Goal: Contribute content: Add original content to the website for others to see

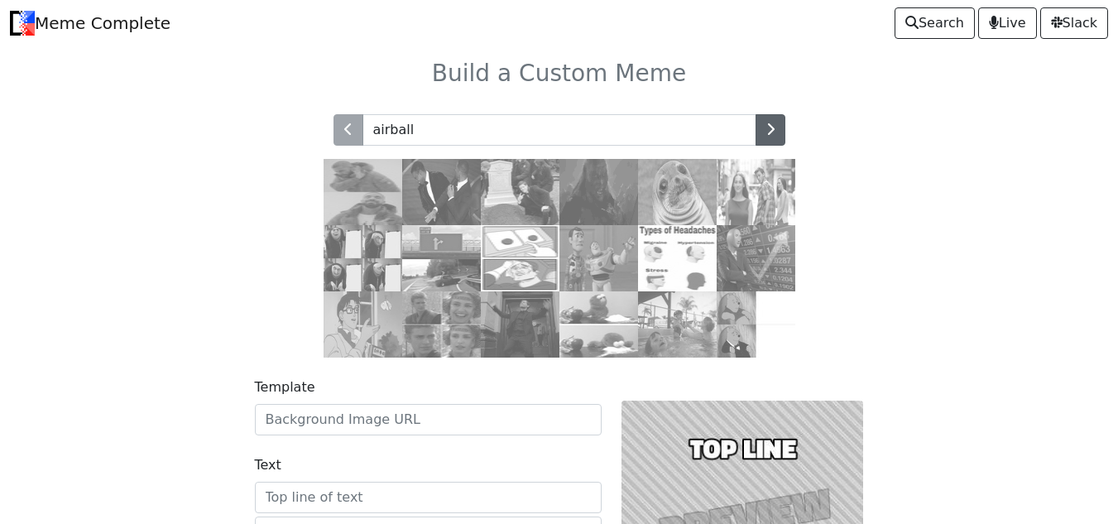
type input "airball"
click at [776, 122] on button "button" at bounding box center [770, 129] width 30 height 31
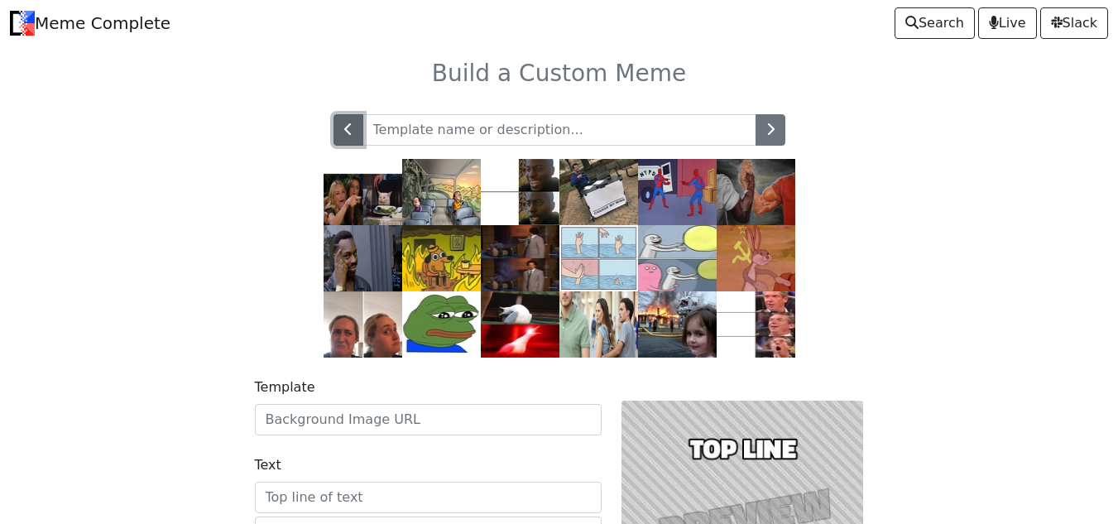
click at [348, 143] on button "button" at bounding box center [348, 129] width 30 height 31
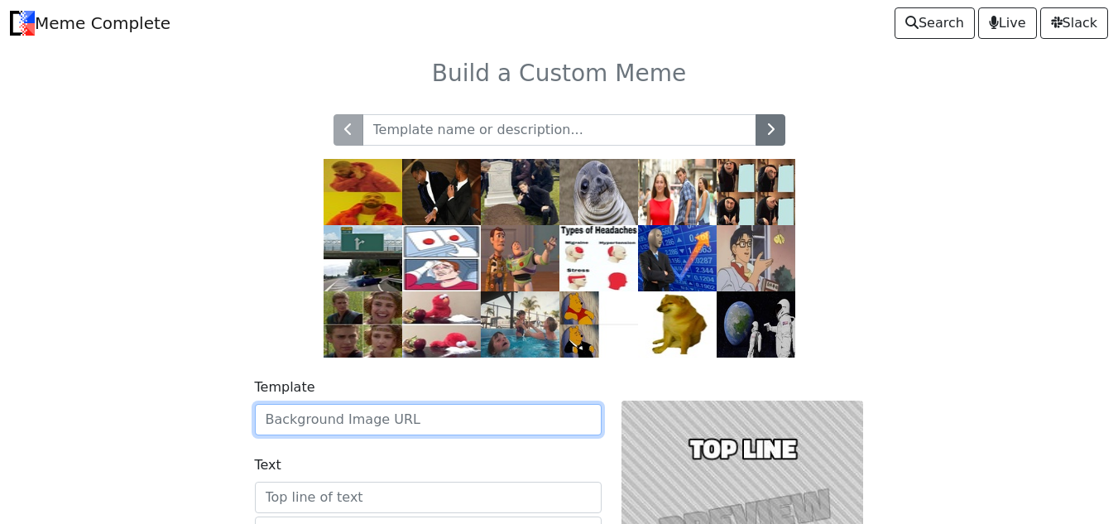
click at [384, 418] on input "Template" at bounding box center [428, 419] width 347 height 31
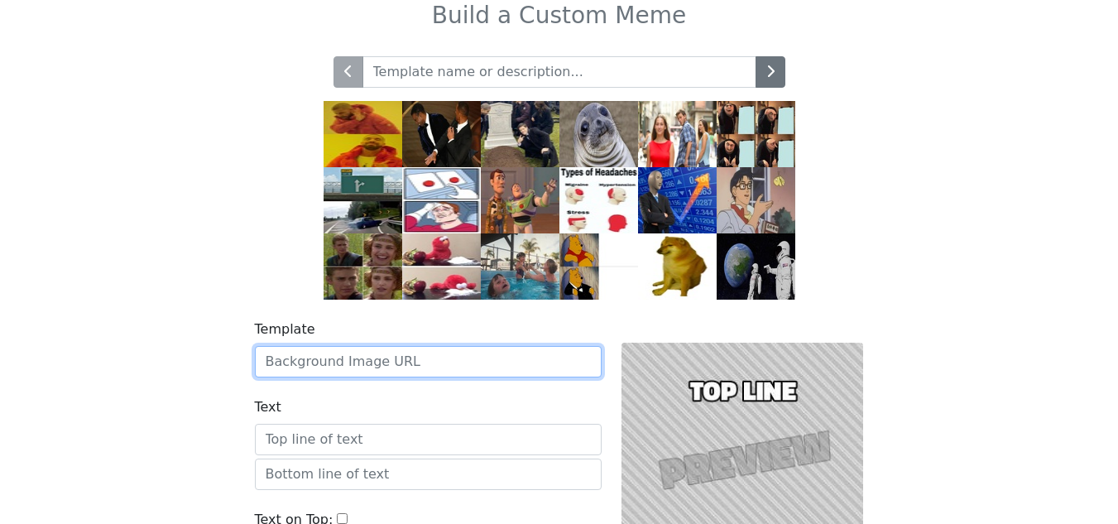
scroll to position [73, 0]
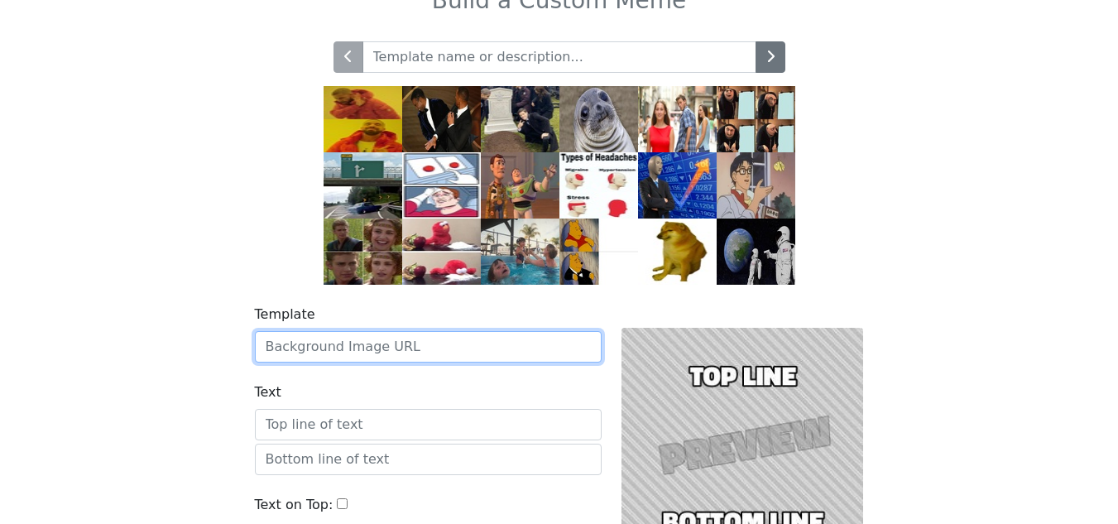
paste input "https://www.shutterstock.com/image-vector/man-trying-shoot-basketball-into-600n…"
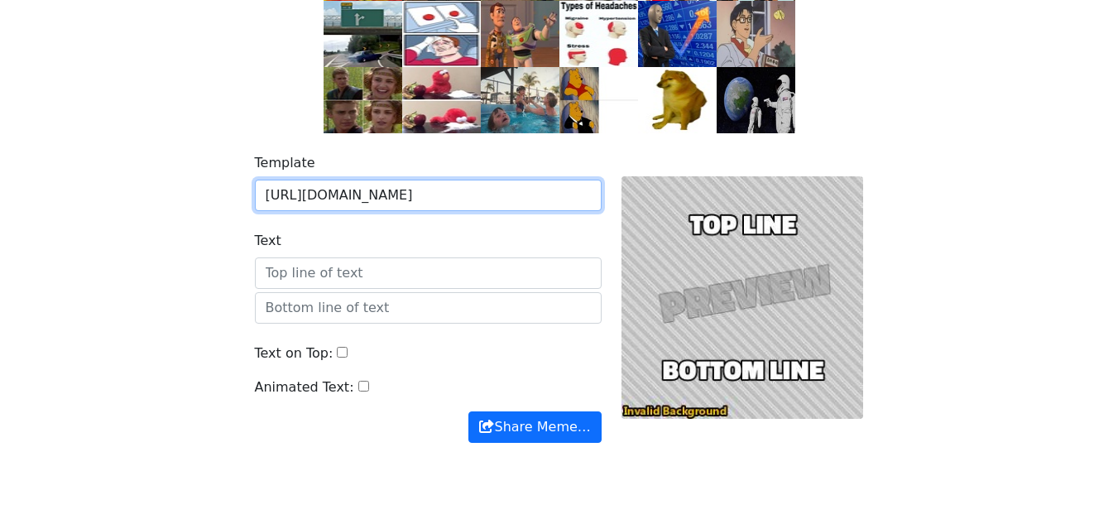
scroll to position [225, 0]
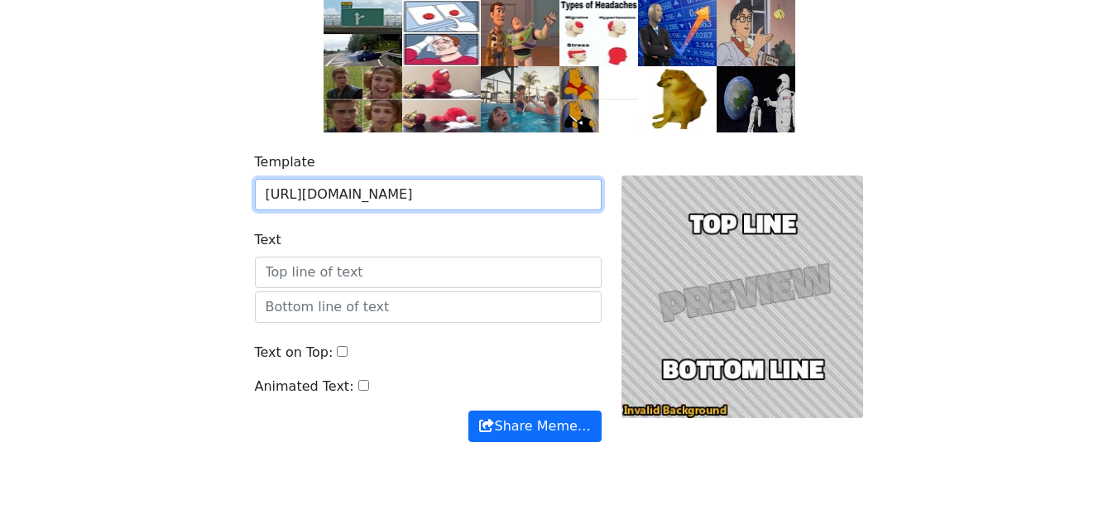
type input "https://www.shutterstock.com/image-vector/man-trying-shoot-basketball-into-600n…"
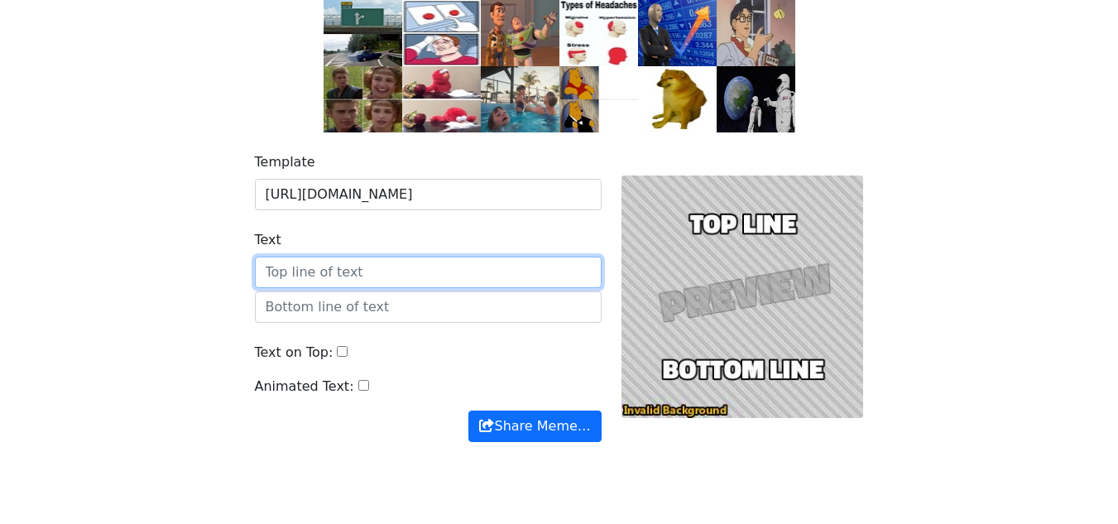
scroll to position [0, 0]
click at [458, 266] on input "Text" at bounding box center [428, 271] width 347 height 31
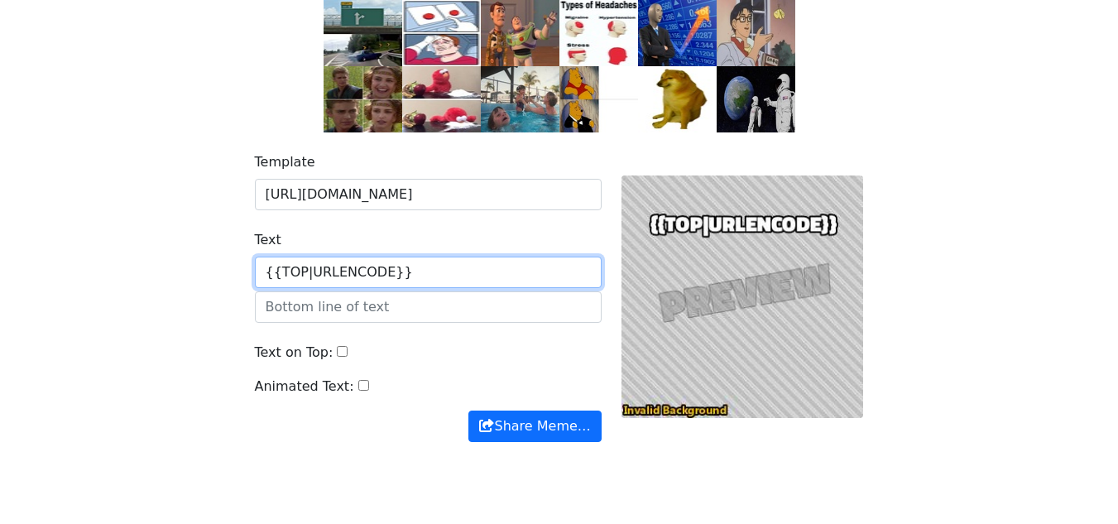
click at [298, 274] on input "{{TOP|URLENCODE}}" at bounding box center [428, 271] width 347 height 31
type input "{{ TOP | URLENCODE }}"
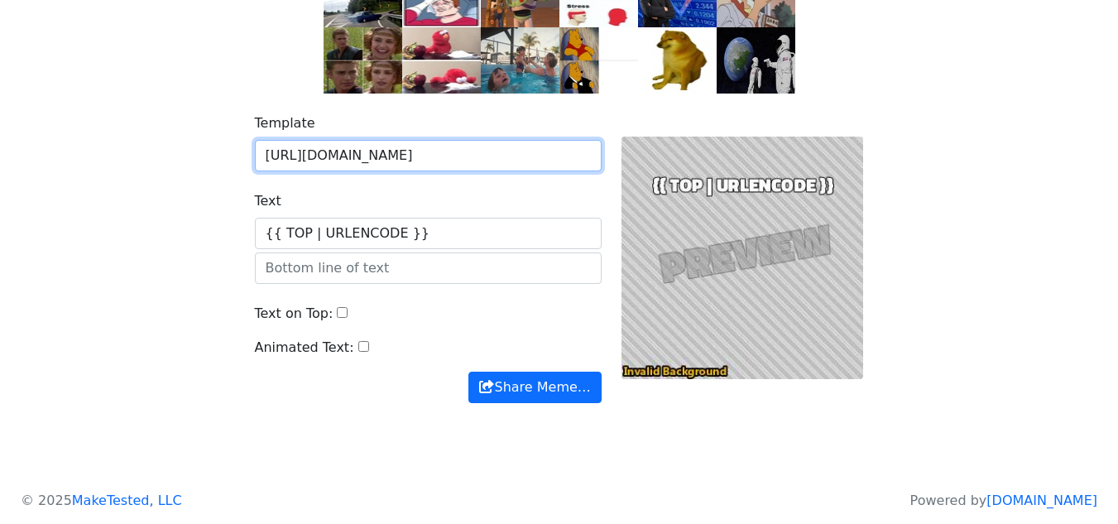
scroll to position [0, 276]
drag, startPoint x: 463, startPoint y: 146, endPoint x: 642, endPoint y: 150, distance: 179.6
click at [642, 150] on div "Template https://www.shutterstock.com/image-vector/man-trying-shoot-basketball-…" at bounding box center [559, 258] width 629 height 290
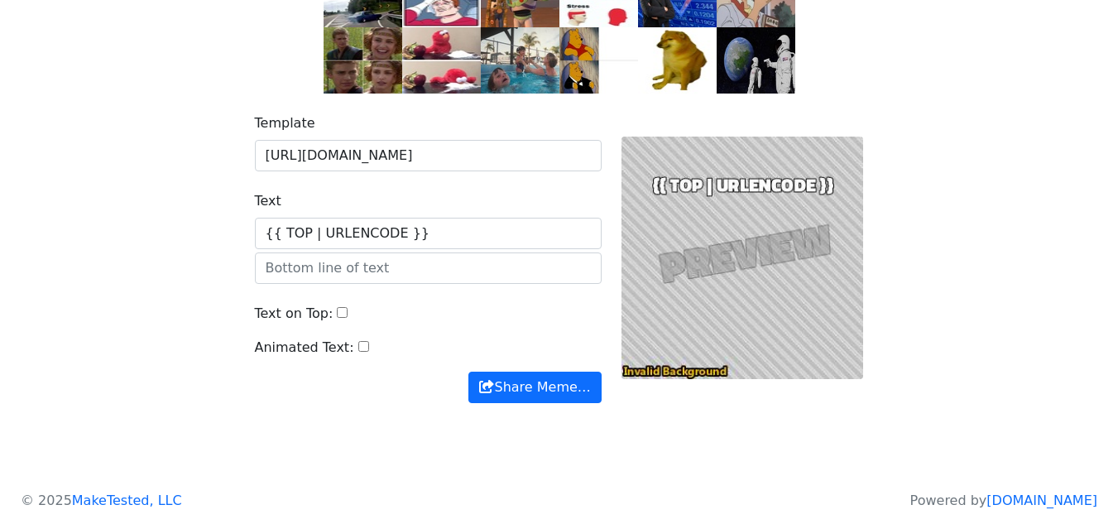
scroll to position [0, 0]
click at [586, 186] on div "Template https://www.shutterstock.com/image-vector/man-trying-shoot-basketball-…" at bounding box center [428, 258] width 367 height 290
click at [337, 311] on input "Text on Top:" at bounding box center [342, 312] width 11 height 11
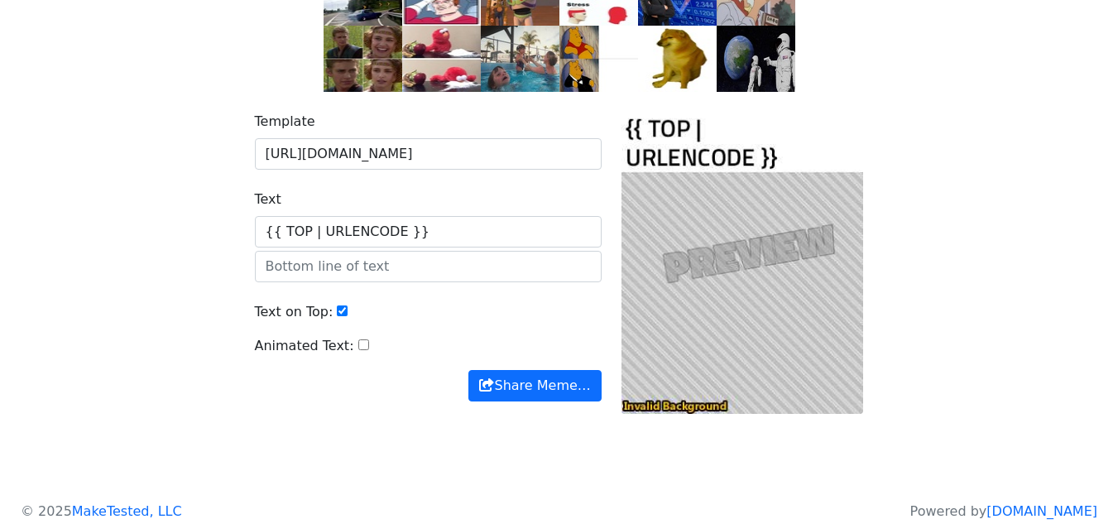
click at [337, 310] on input "Text on Top:" at bounding box center [342, 310] width 11 height 11
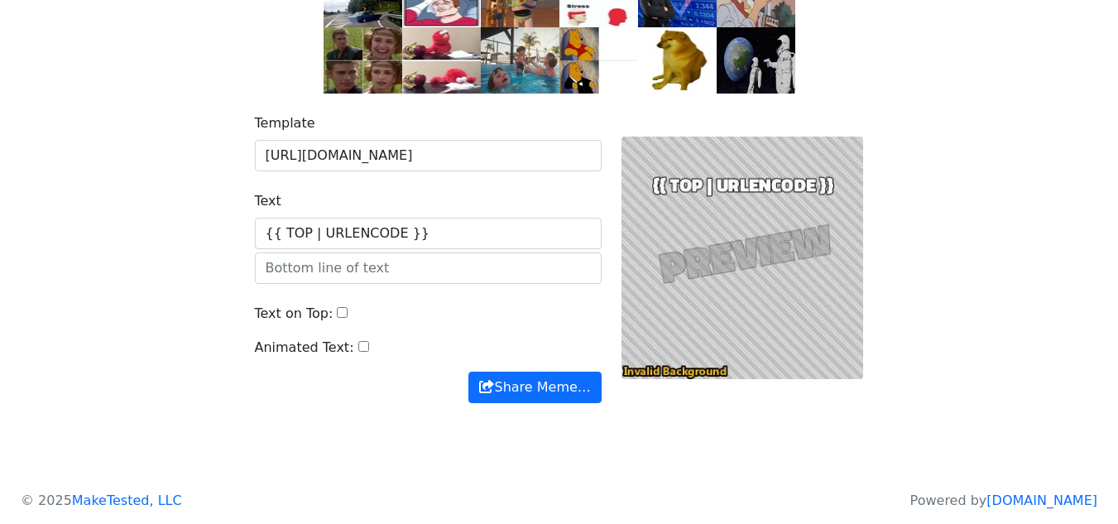
click at [337, 310] on input "Text on Top:" at bounding box center [342, 312] width 11 height 11
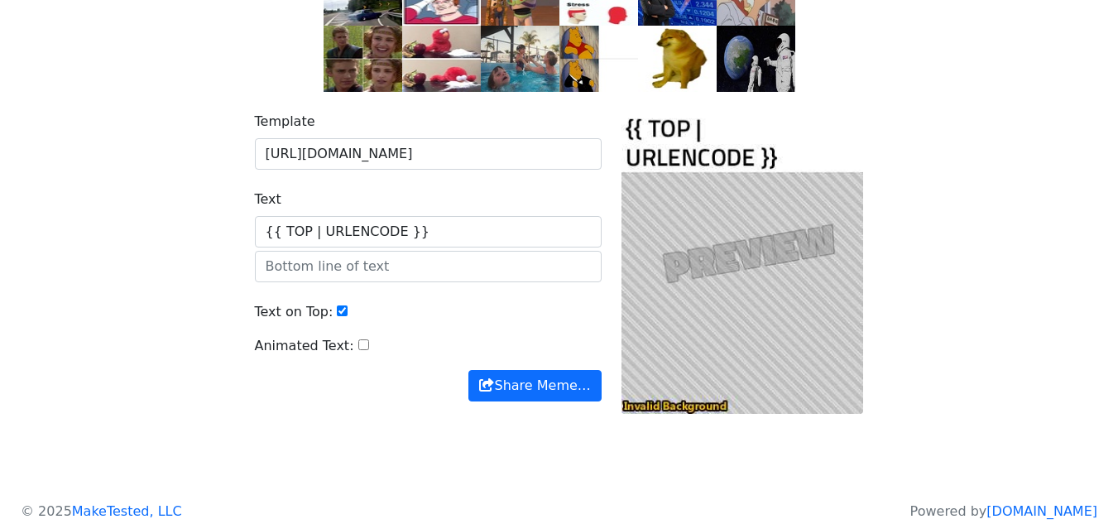
click at [337, 312] on input "Text on Top:" at bounding box center [342, 310] width 11 height 11
checkbox input "false"
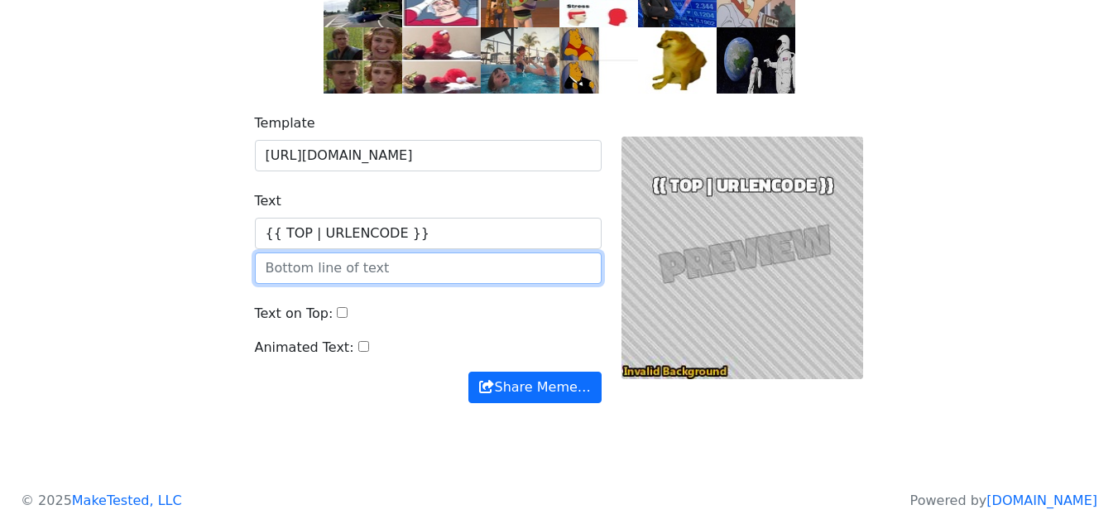
click at [374, 275] on input "text" at bounding box center [428, 267] width 347 height 31
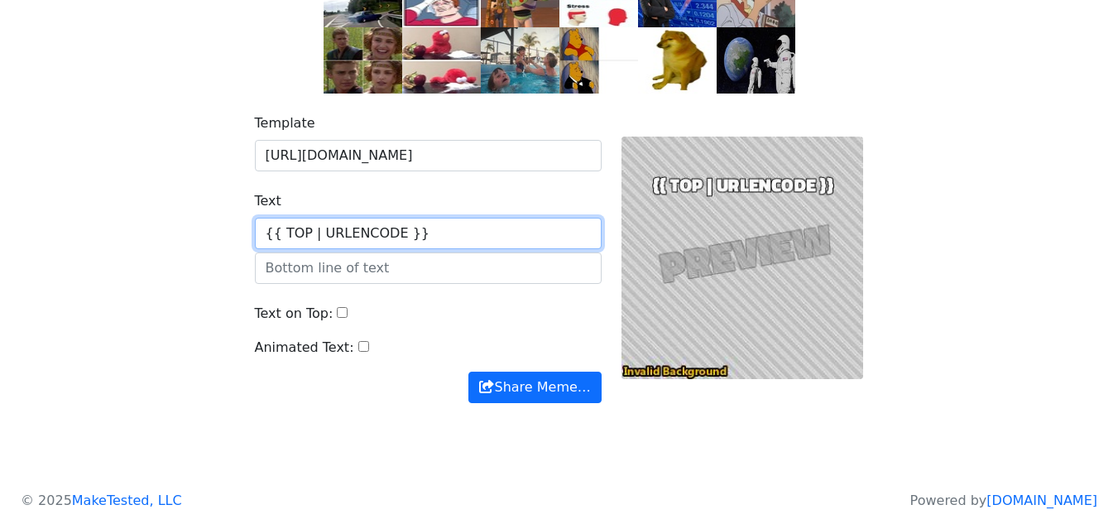
drag, startPoint x: 415, startPoint y: 232, endPoint x: 213, endPoint y: 232, distance: 201.9
click at [214, 232] on div "Template https://www.shutterstock.com/image-vector/man-trying-shoot-basketball-…" at bounding box center [559, 267] width 943 height 349
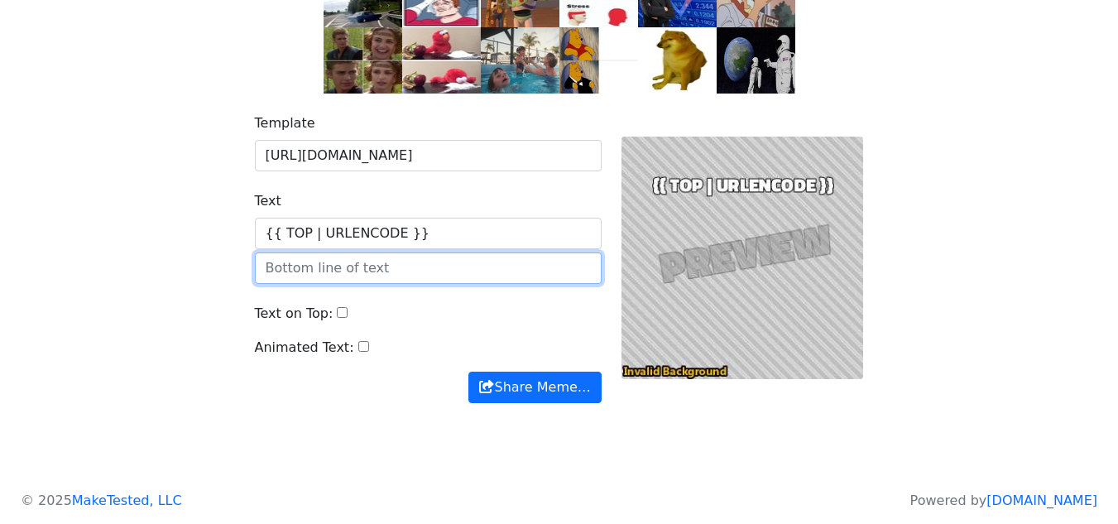
click at [313, 261] on input "text" at bounding box center [428, 267] width 347 height 31
paste input "{{ TOP | URLENCODE }}"
click at [294, 267] on input "{{ TOP | URLENCODE }}" at bounding box center [428, 267] width 347 height 31
type input "{{ BOTTOM | URLENCODE }}"
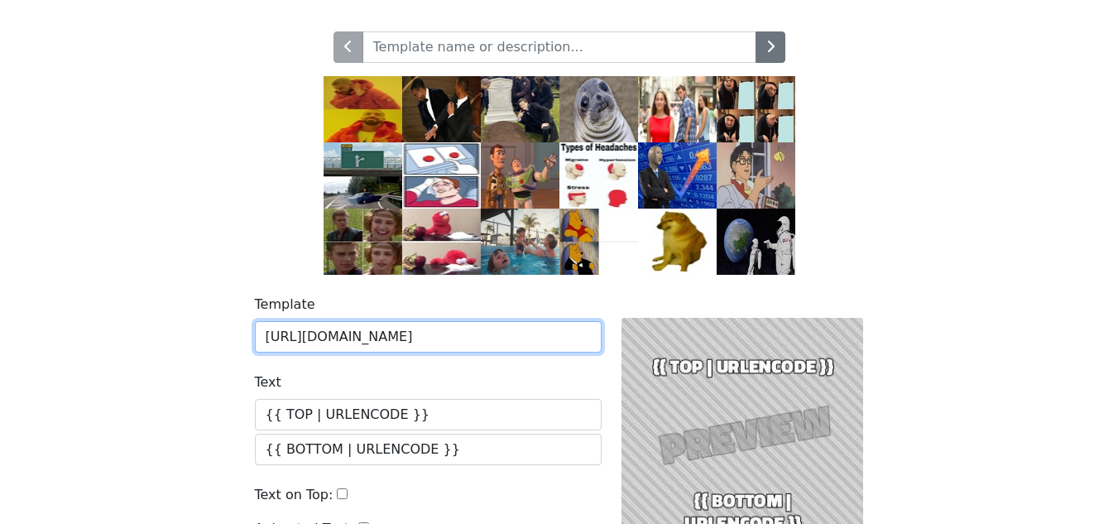
scroll to position [0, 276]
drag, startPoint x: 265, startPoint y: 338, endPoint x: 898, endPoint y: 290, distance: 634.8
click at [898, 290] on div "Template https://www.shutterstock.com/image-vector/man-trying-shoot-basketball-…" at bounding box center [559, 449] width 943 height 349
paste input "google.com/url?sa=i&url=https%3A%2F%2Fwww.rakliga.hu%2F%3Fk%3D942835820299&psig…"
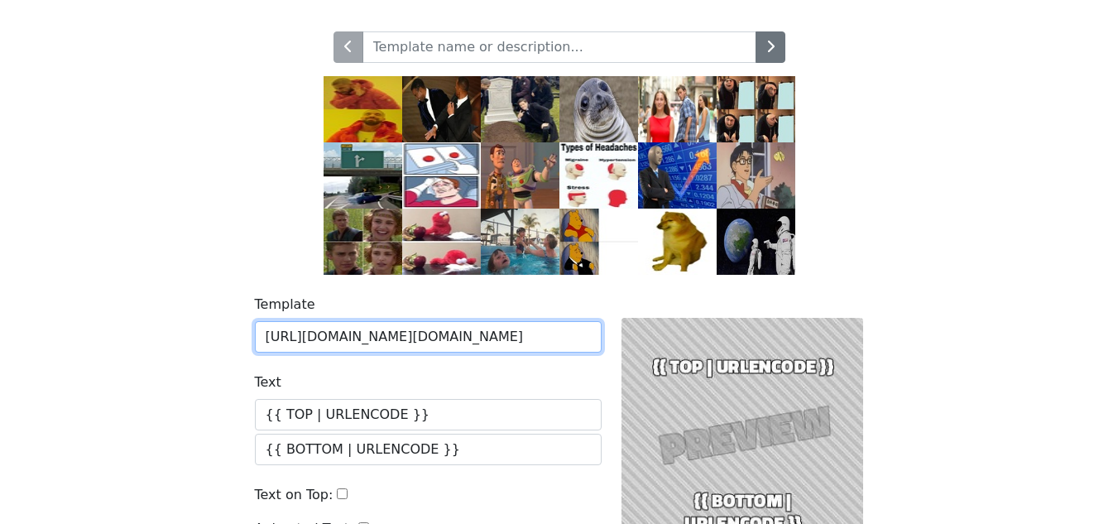
type input "https://www.google.com/url?sa=i&url=https%3A%2F%2Fwww.rakliga.hu%2F%3Fk%3D94283…"
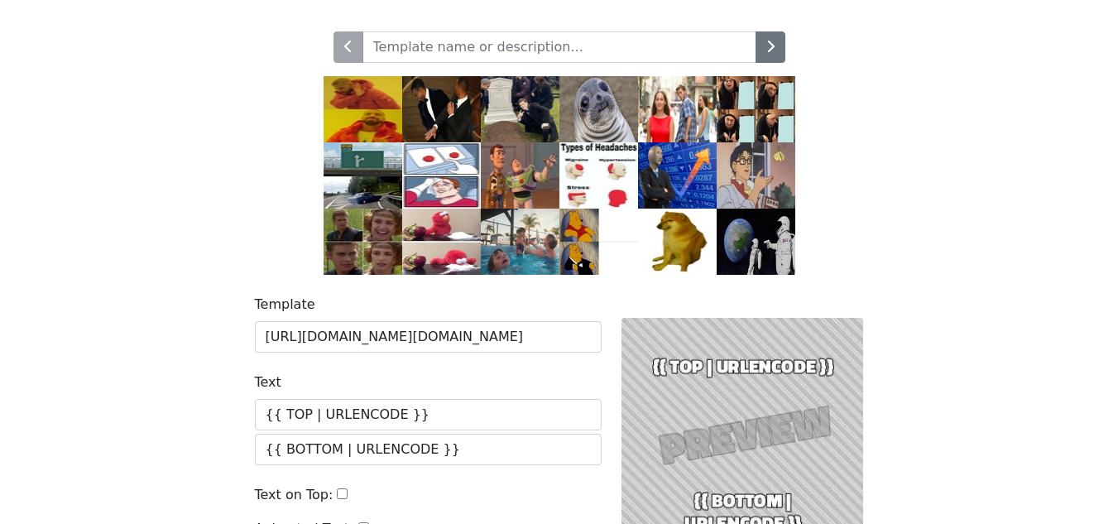
scroll to position [0, 0]
click at [891, 291] on div "Template https://www.google.com/url?sa=i&url=https%3A%2F%2Fwww.rakliga.hu%2F%3F…" at bounding box center [559, 449] width 943 height 349
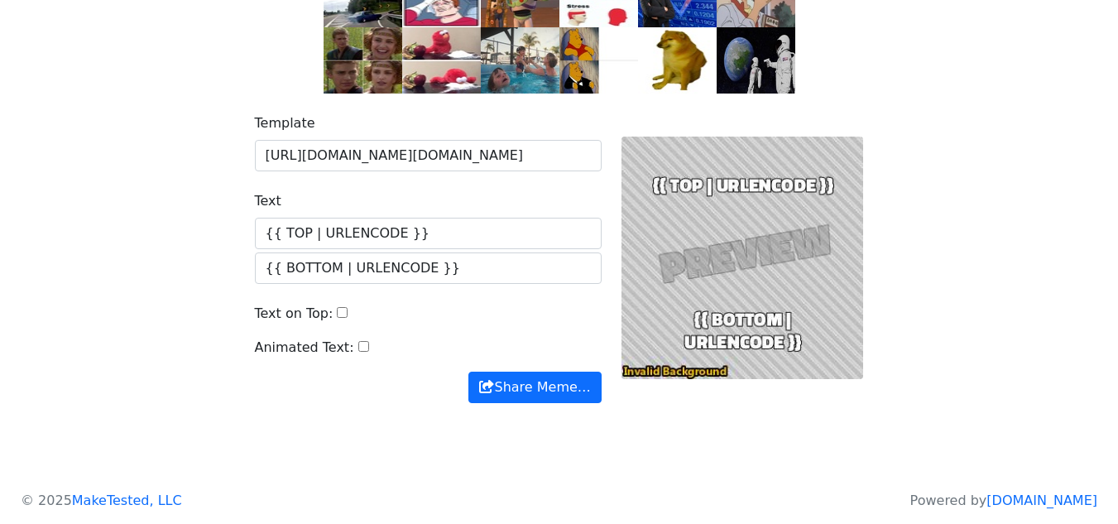
scroll to position [266, 0]
click at [678, 370] on div at bounding box center [742, 258] width 262 height 290
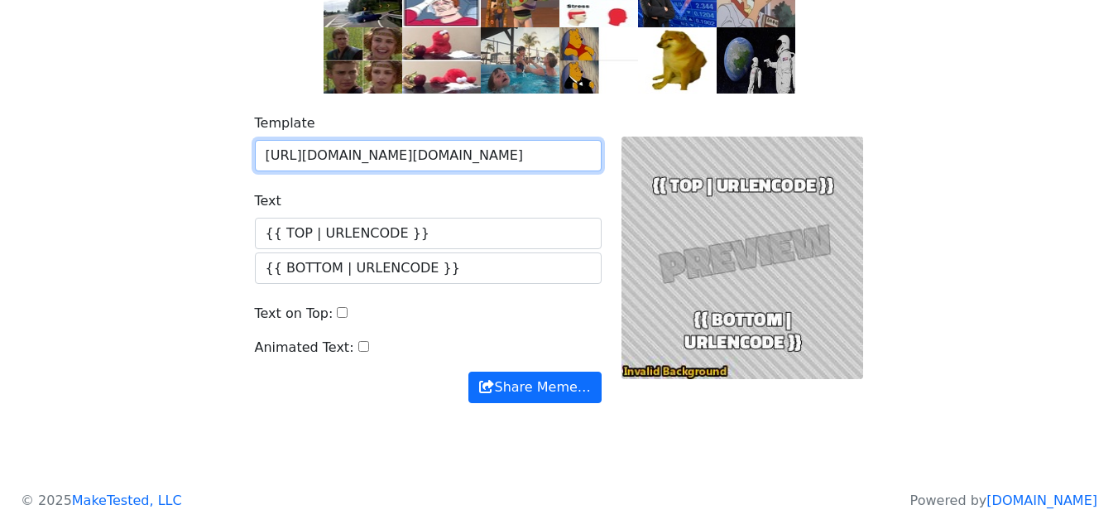
scroll to position [0, 1270]
drag, startPoint x: 263, startPoint y: 150, endPoint x: 1129, endPoint y: 156, distance: 866.3
click at [1117, 156] on html "Meme Complete Search Live Slack Build a Custom Meme" at bounding box center [559, 130] width 1118 height 788
type input "https://www.google.com/url?sa=i&url=https%3A%2F%2Fwww.rakliga.hu%2F%3Fk%3D94283…"
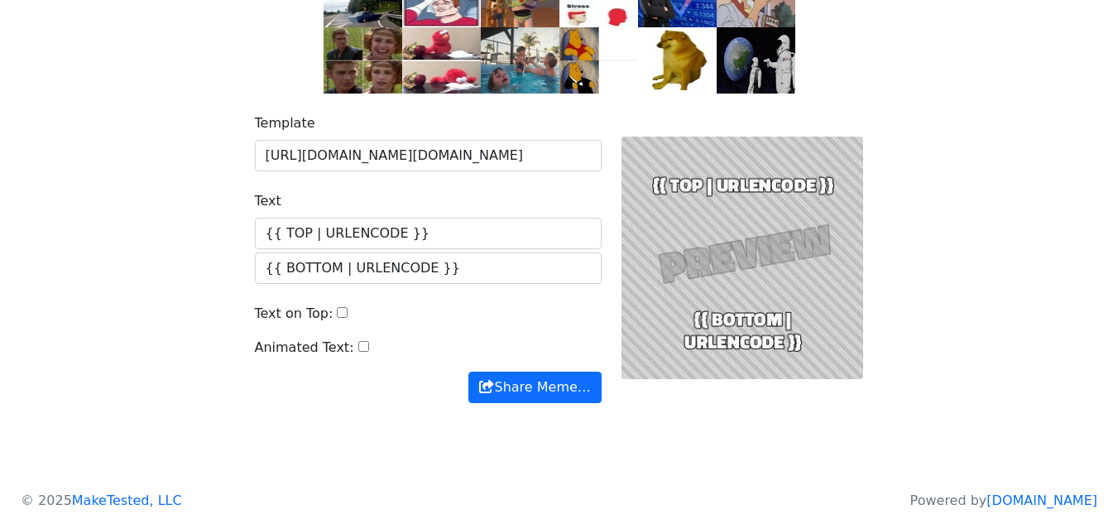
click at [821, 318] on div at bounding box center [742, 258] width 262 height 290
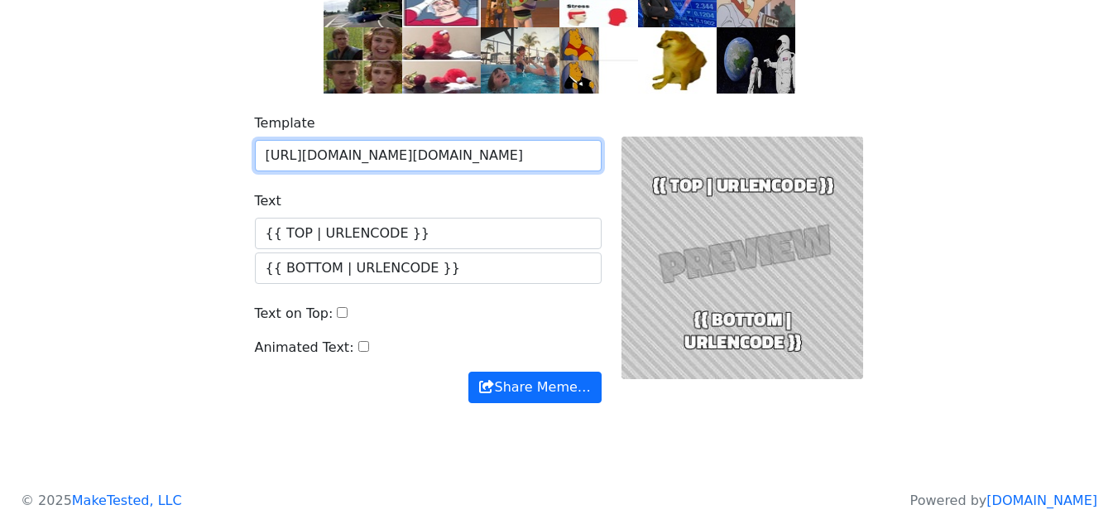
drag, startPoint x: 511, startPoint y: 156, endPoint x: 680, endPoint y: 151, distance: 169.7
click at [635, 155] on div "Template https://www.google.com/url?sa=i&url=https%3A%2F%2Fwww.rakliga.hu%2F%3F…" at bounding box center [559, 258] width 629 height 290
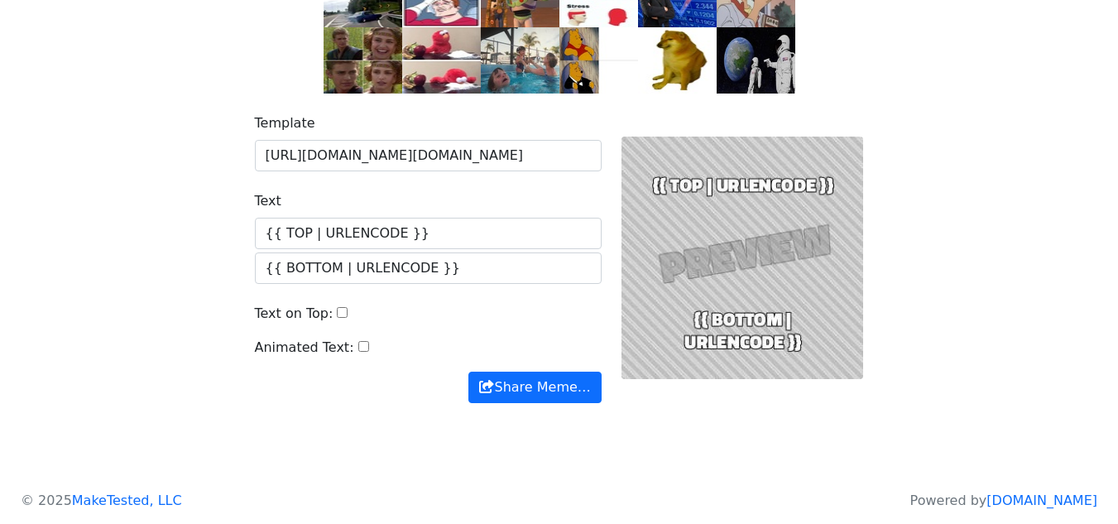
click at [695, 151] on div at bounding box center [742, 258] width 262 height 290
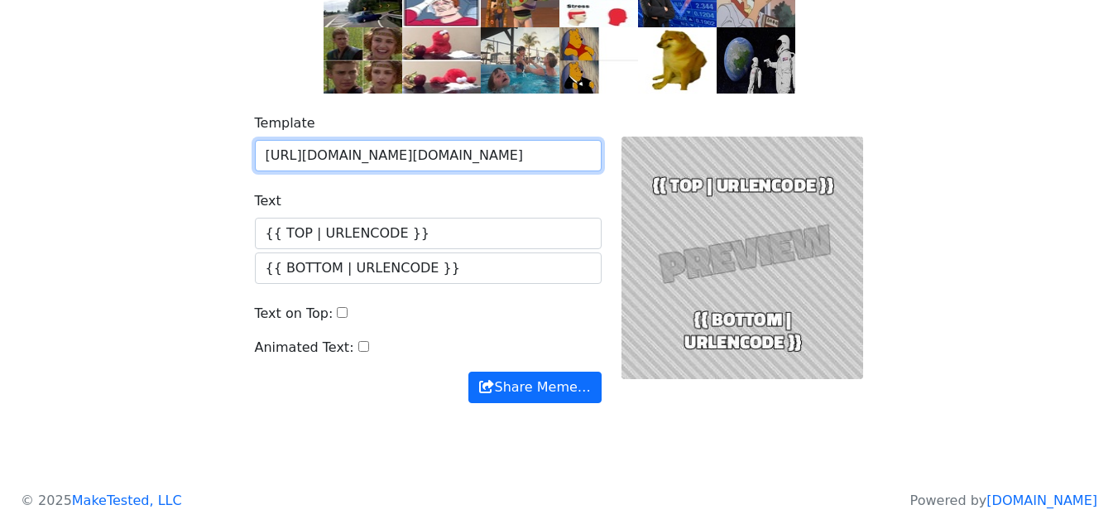
scroll to position [0, 1270]
drag, startPoint x: 538, startPoint y: 158, endPoint x: 675, endPoint y: 161, distance: 137.4
click at [675, 161] on div "Template https://www.google.com/url?sa=i&url=https%3A%2F%2Fwww.rakliga.hu%2F%3F…" at bounding box center [559, 258] width 629 height 290
click at [580, 155] on input "https://www.google.com/url?sa=i&url=https%3A%2F%2Fwww.rakliga.hu%2F%3Fk%3D94283…" at bounding box center [428, 155] width 347 height 31
click at [588, 157] on input "https://www.google.com/url?sa=i&url=https%3A%2F%2Fwww.rakliga.hu%2F%3Fk%3D94283…" at bounding box center [428, 155] width 347 height 31
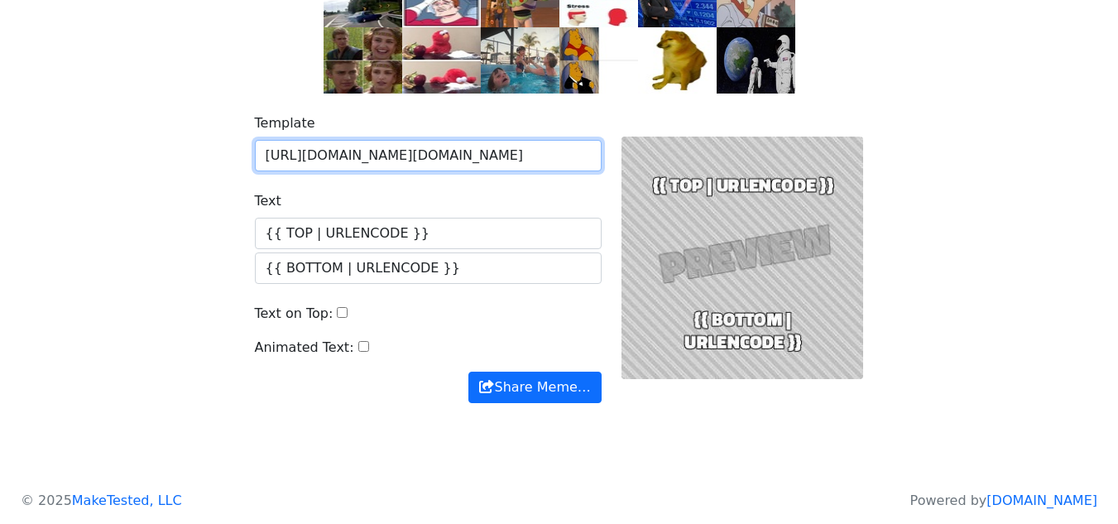
click at [588, 157] on input "https://www.google.com/url?sa=i&url=https%3A%2F%2Fwww.rakliga.hu%2F%3Fk%3D94283…" at bounding box center [428, 155] width 347 height 31
click at [468, 372] on button "Share Meme…" at bounding box center [534, 387] width 132 height 31
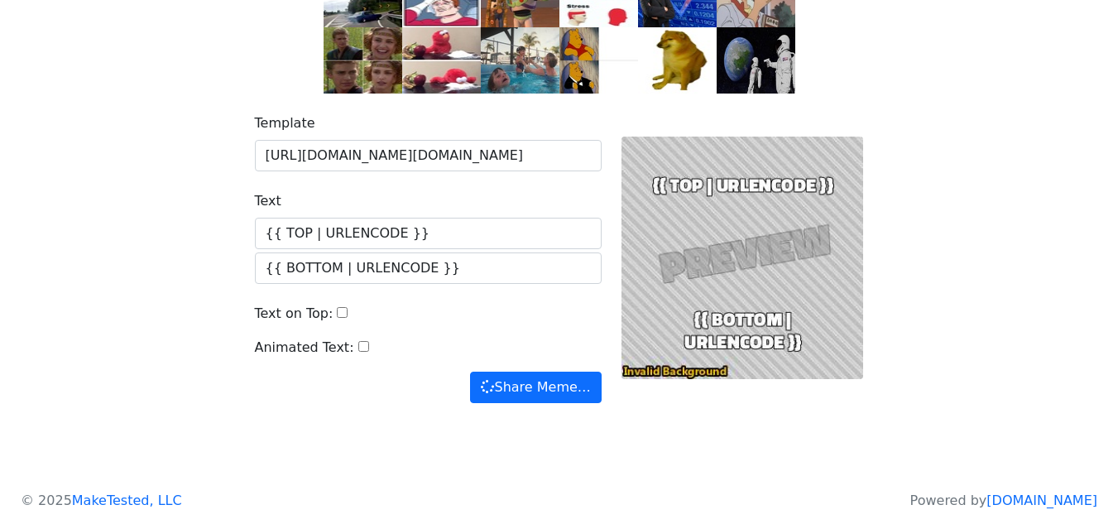
scroll to position [0, 0]
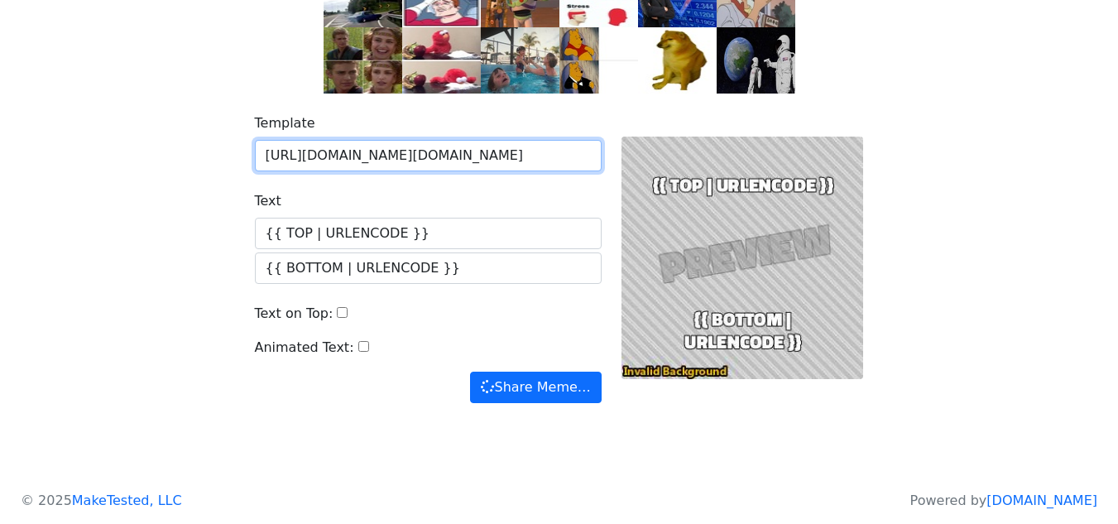
click at [458, 146] on input "https://www.google.com/url?sa=i&url=https%3A%2F%2Fwww.rakliga.hu%2F%3Fk%3D94283…" at bounding box center [428, 155] width 347 height 31
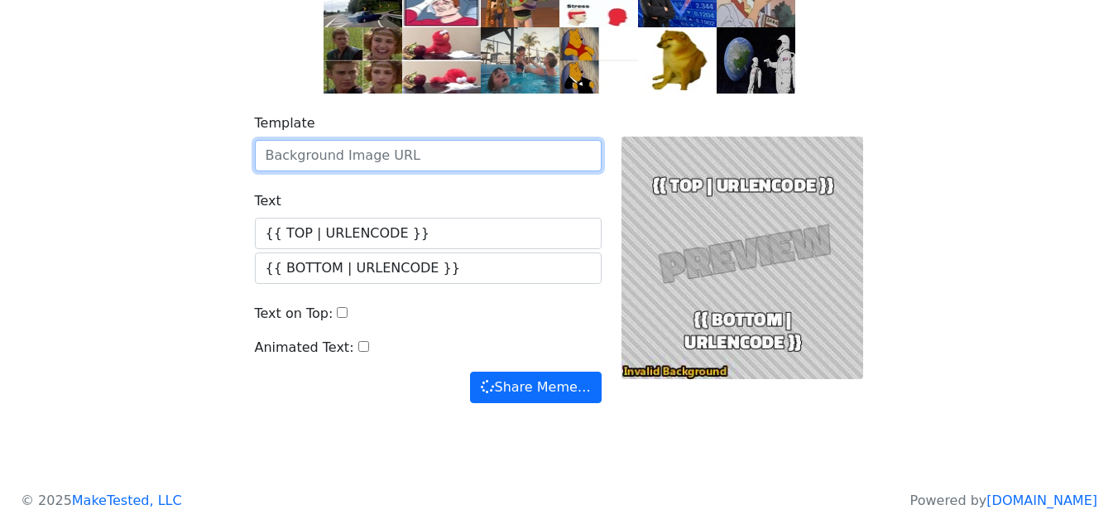
paste input "https://www.mensjournal.com/.image/t_share/MTk2MTM3MDU1MjI2NTA0MzM3/nba-playoff…"
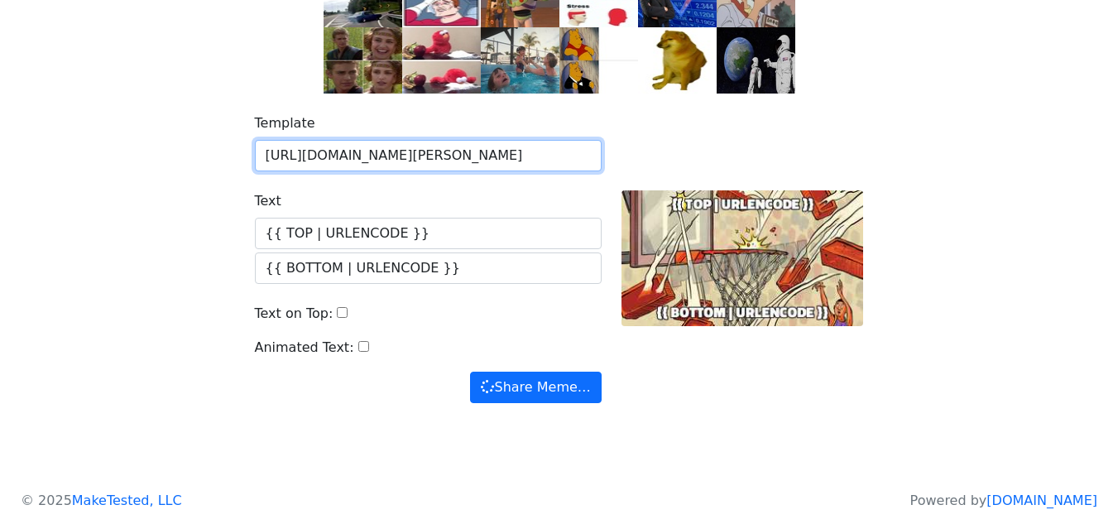
type input "https://www.mensjournal.com/.image/t_share/MTk2MTM3MDU1MjI2NTA0MzM3/nba-playoff…"
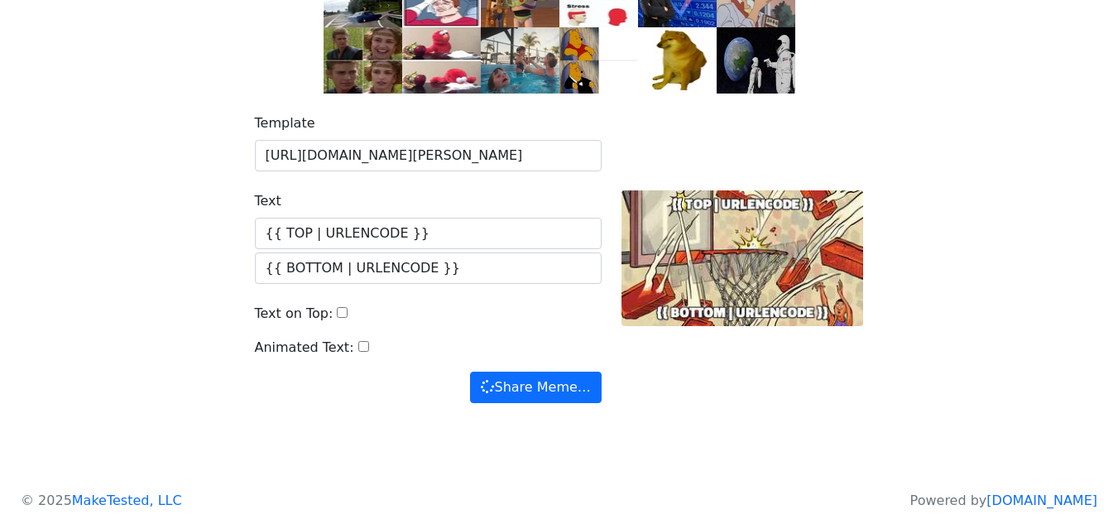
scroll to position [0, 0]
click at [797, 355] on div at bounding box center [742, 258] width 262 height 290
drag, startPoint x: 698, startPoint y: 289, endPoint x: 725, endPoint y: 309, distance: 33.6
click at [722, 308] on div at bounding box center [742, 258] width 262 height 290
click at [506, 388] on button "Share Meme…" at bounding box center [535, 387] width 131 height 31
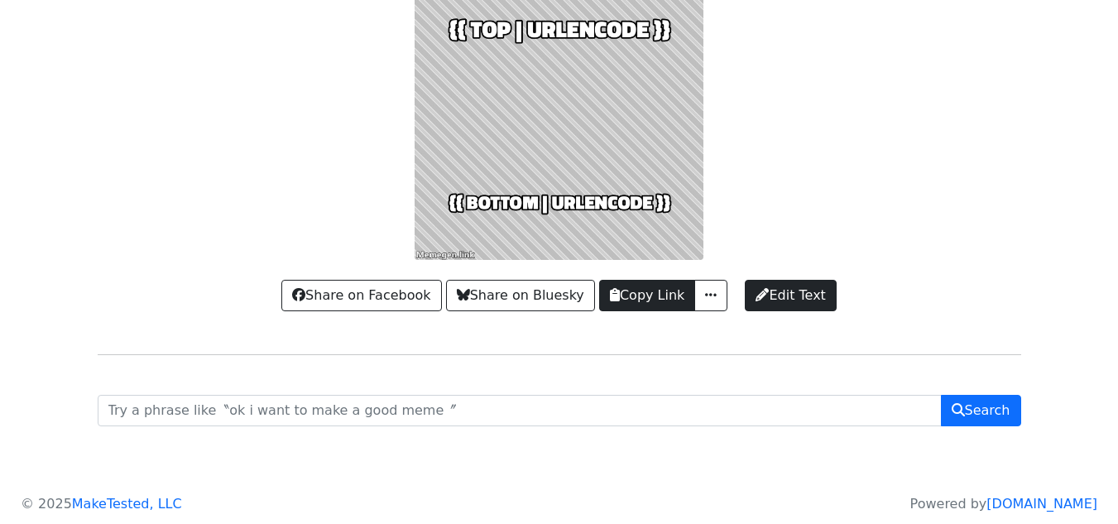
scroll to position [107, 0]
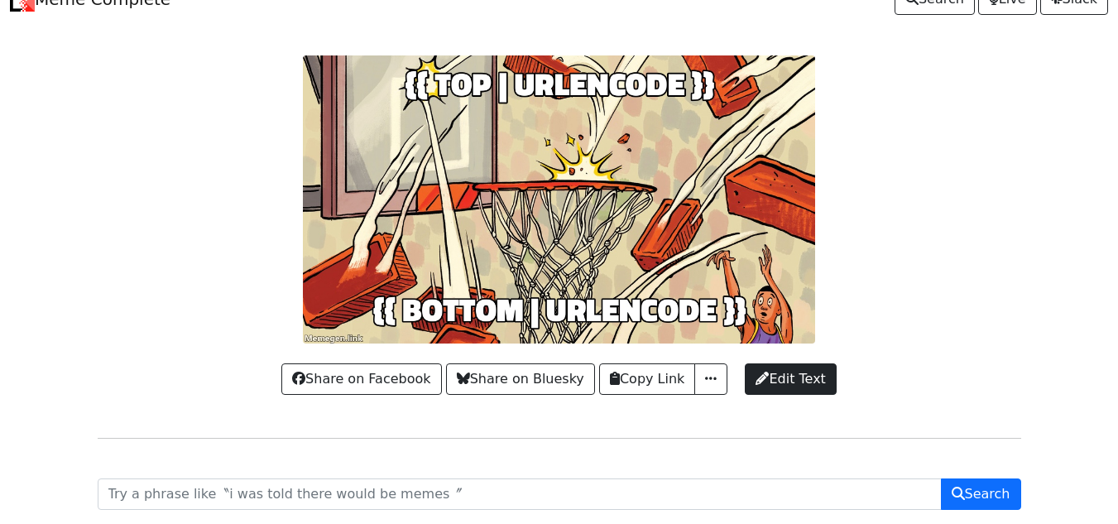
scroll to position [26, 0]
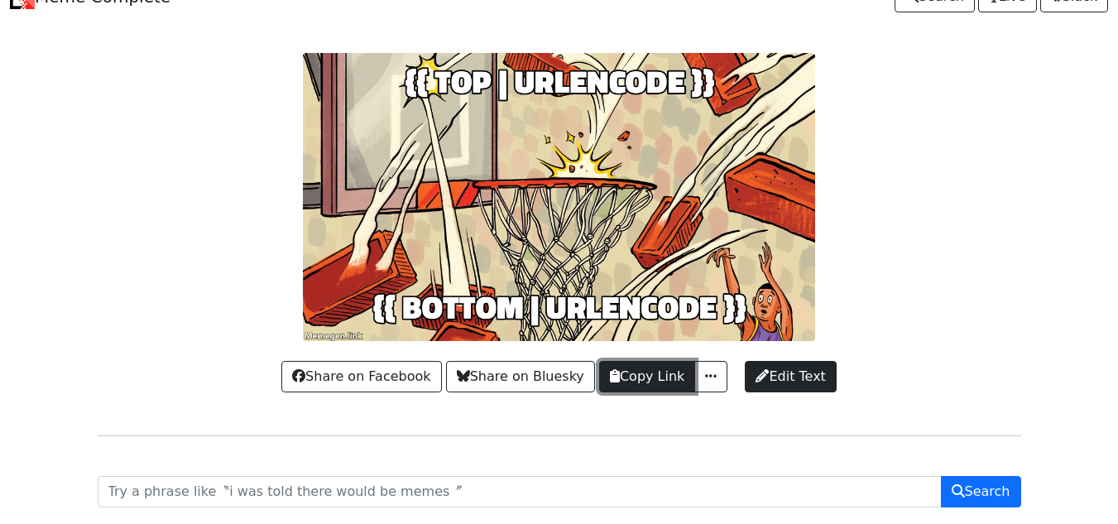
click at [653, 376] on button "Copy Link" at bounding box center [647, 376] width 96 height 31
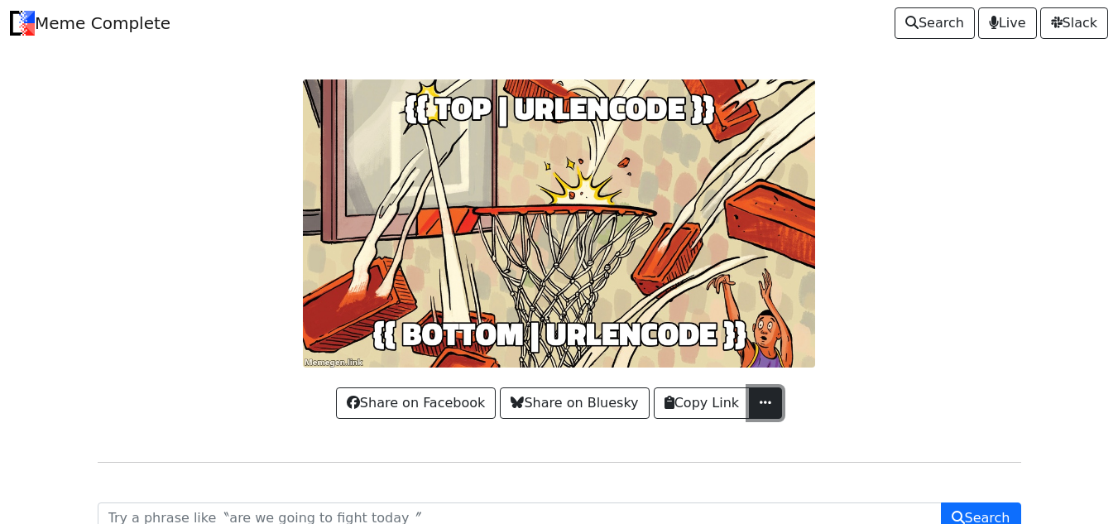
click at [760, 397] on span "button" at bounding box center [765, 401] width 17 height 13
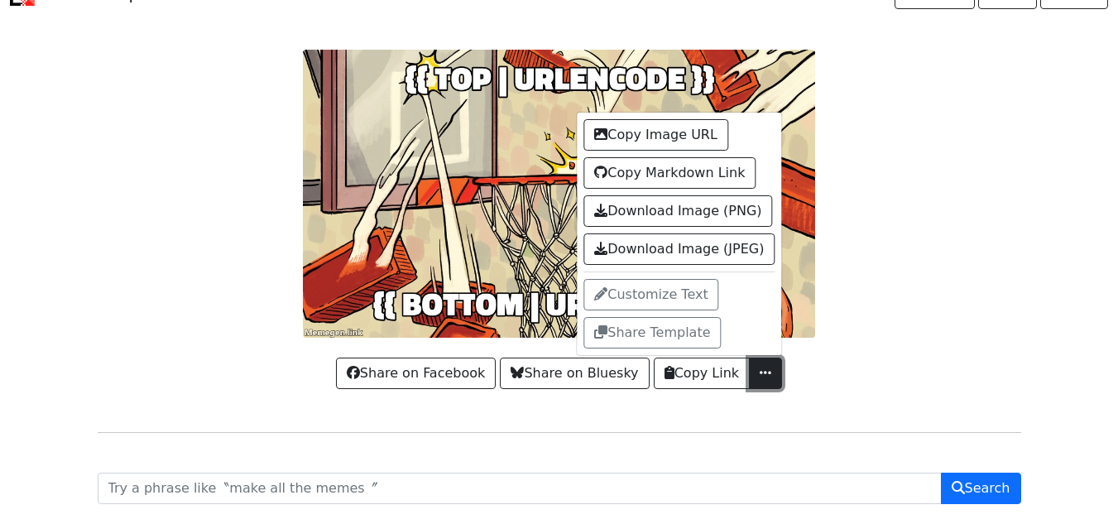
scroll to position [20, 0]
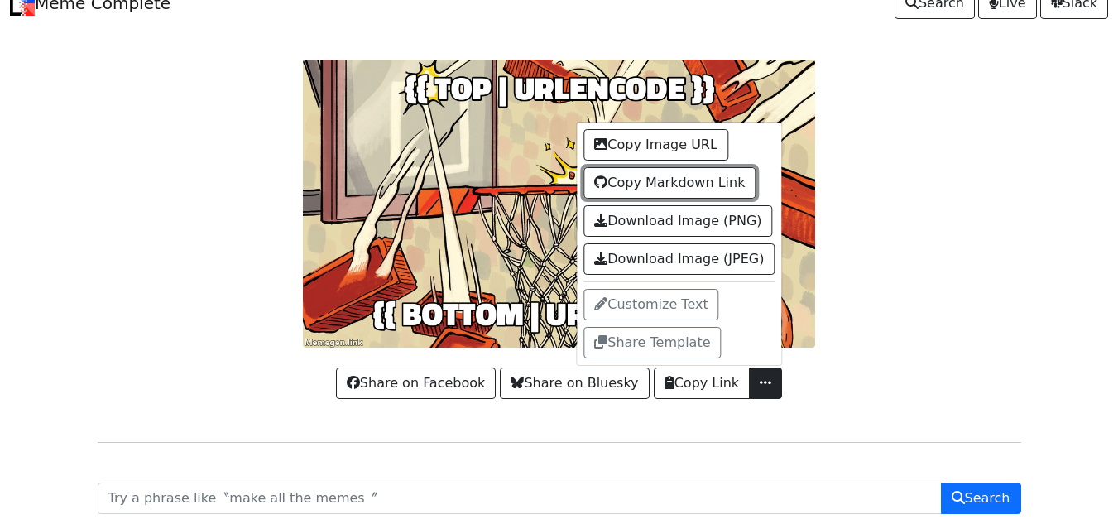
click at [684, 184] on button "Copy Markdown Link" at bounding box center [669, 182] width 172 height 31
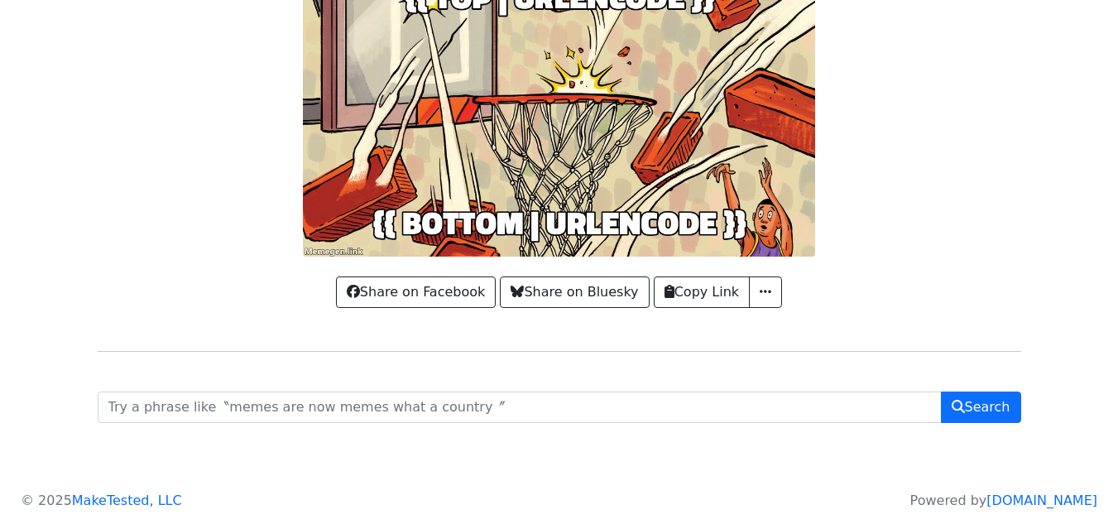
scroll to position [0, 0]
